Goal: Find specific page/section: Find specific page/section

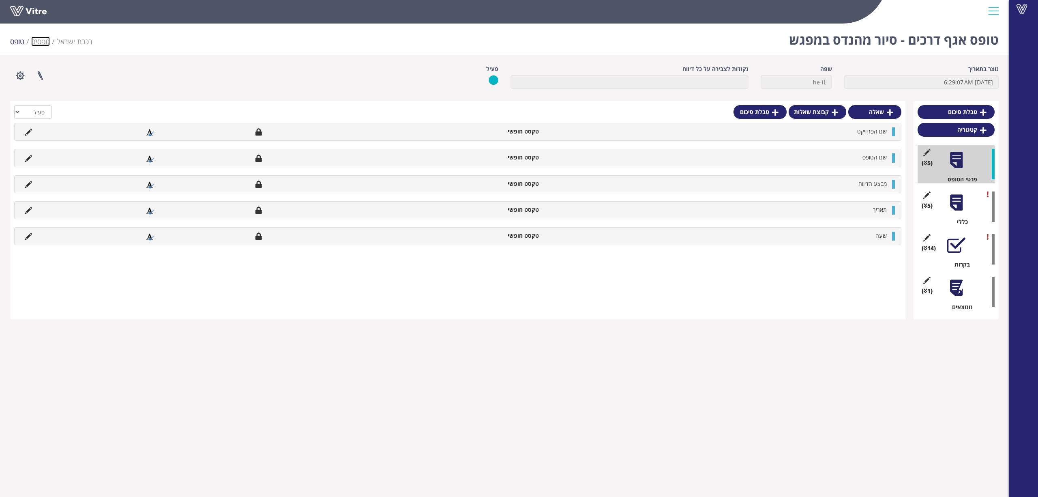
click at [44, 43] on link "טפסים" at bounding box center [40, 42] width 19 height 10
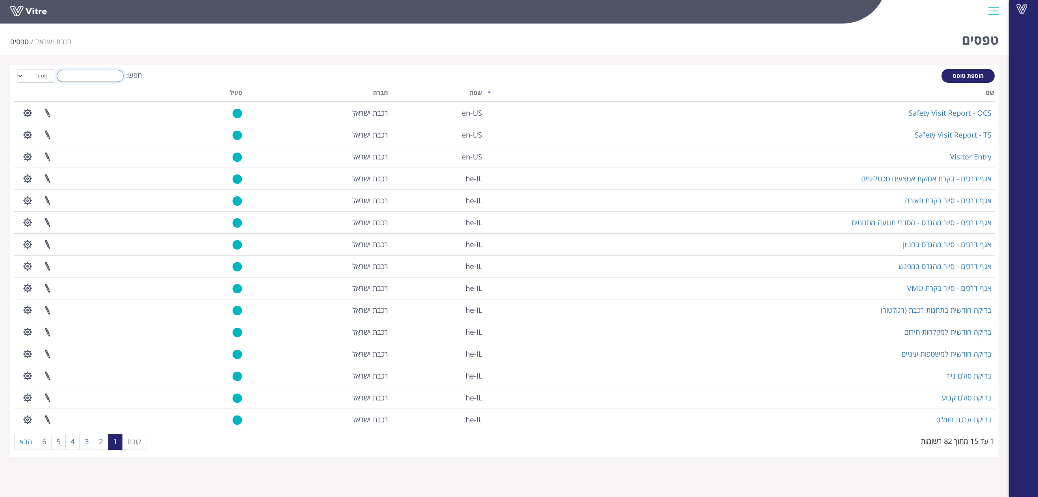
click at [109, 80] on input "חפש:" at bounding box center [90, 76] width 67 height 12
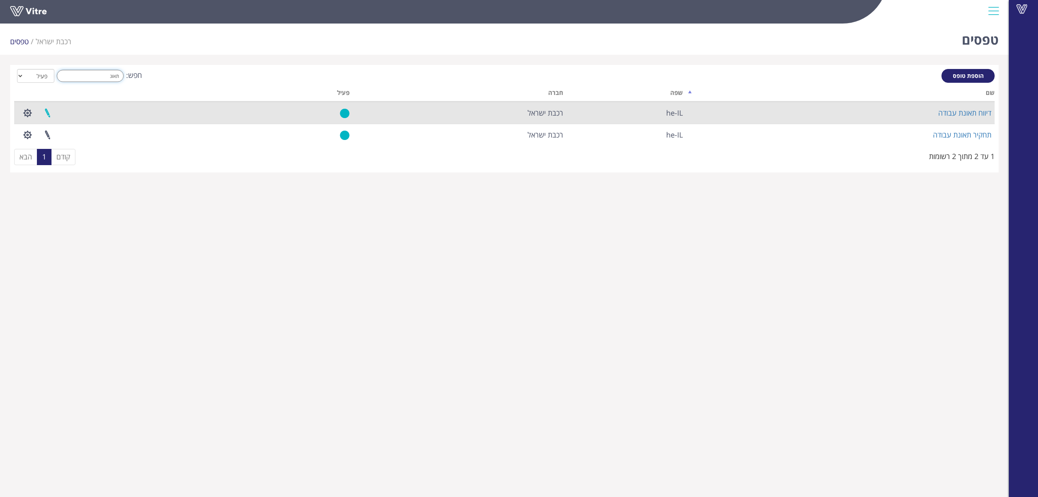
type input "תאונ"
click at [48, 115] on link at bounding box center [47, 112] width 20 height 21
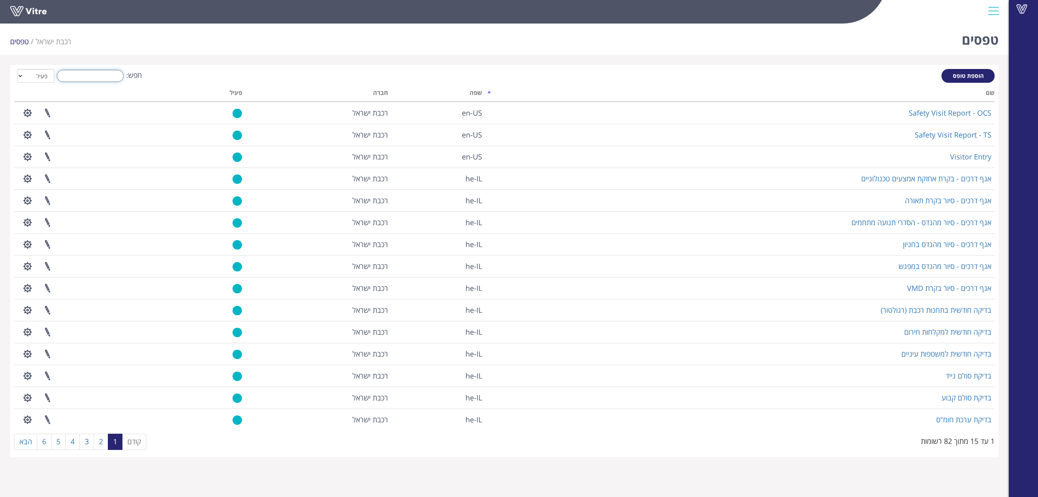
click at [71, 73] on input "חפש:" at bounding box center [90, 76] width 67 height 12
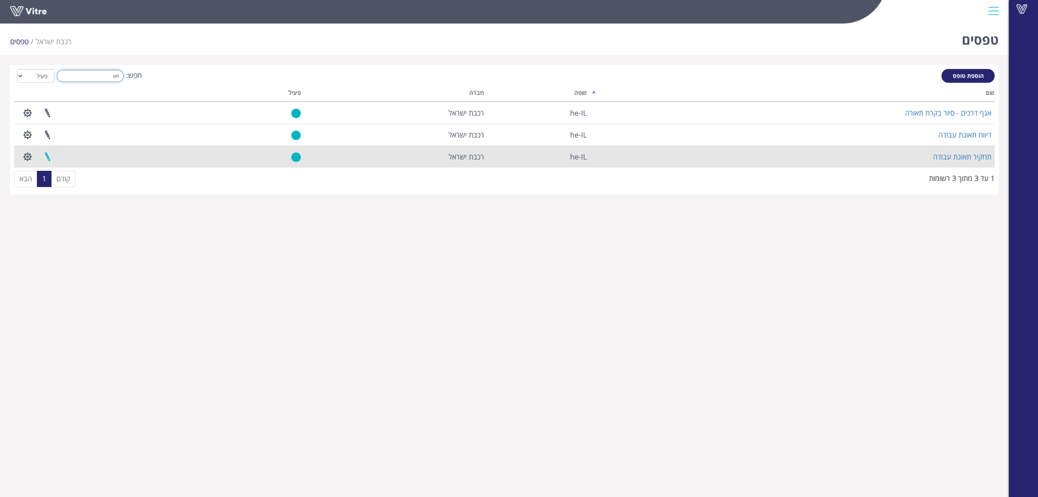
type input "תא"
click at [49, 153] on link at bounding box center [47, 156] width 20 height 21
